Goal: Check status: Check status

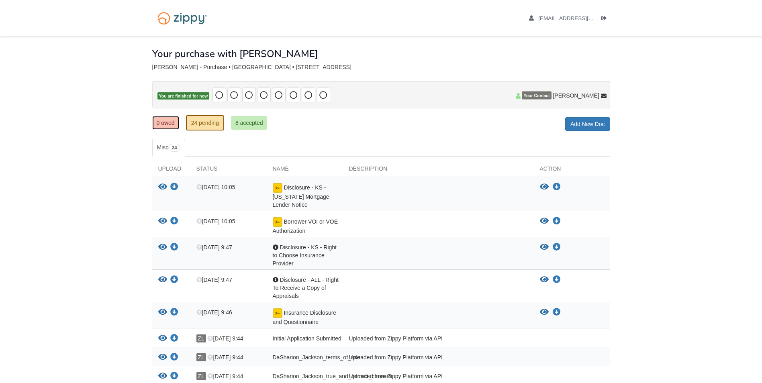
click at [162, 116] on link "0 owed" at bounding box center [165, 123] width 27 height 14
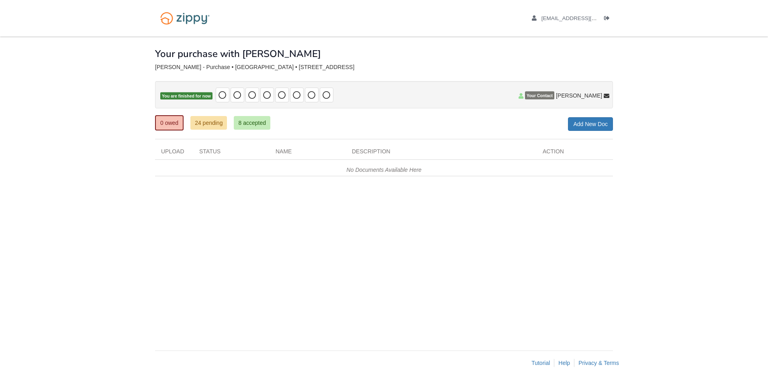
click at [220, 92] on icon at bounding box center [223, 95] width 8 height 8
click at [235, 96] on icon at bounding box center [237, 95] width 8 height 8
click at [254, 97] on icon at bounding box center [252, 95] width 8 height 8
click at [251, 125] on link "8 accepted" at bounding box center [252, 123] width 37 height 14
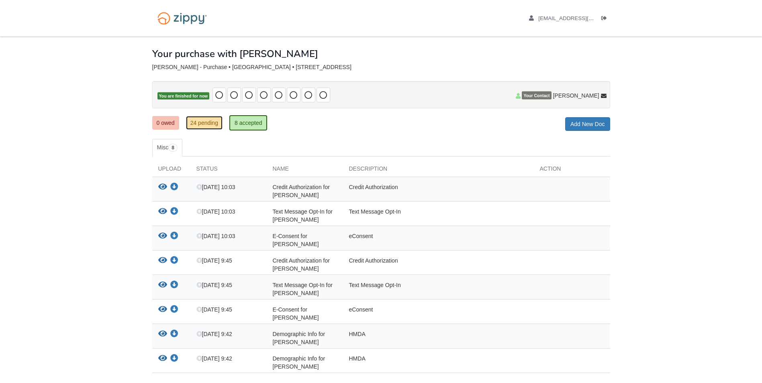
click at [215, 125] on link "24 pending" at bounding box center [204, 123] width 37 height 14
